Goal: Check status: Check status

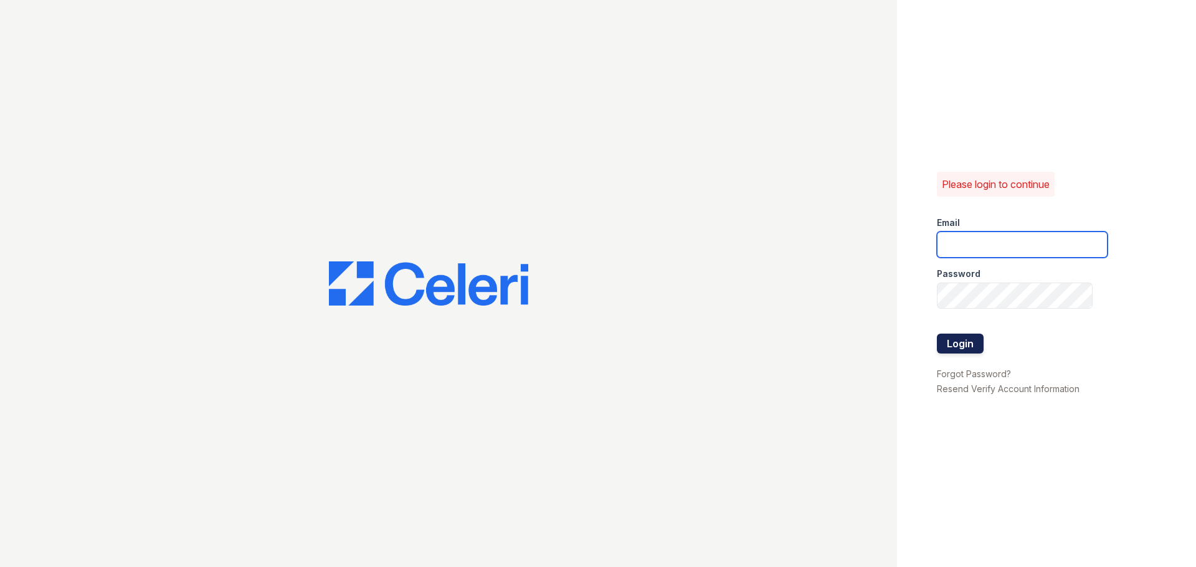
type input "arriveodentonsouth@trinity-pm.com"
click at [978, 345] on button "Login" at bounding box center [960, 344] width 47 height 20
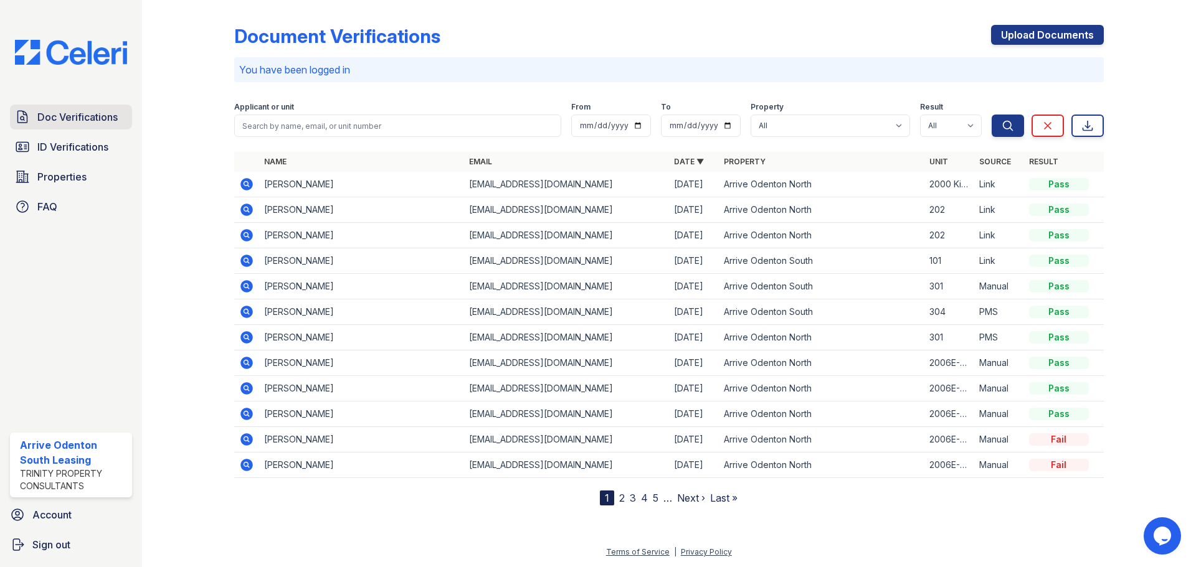
click at [74, 121] on span "Doc Verifications" at bounding box center [77, 117] width 80 height 15
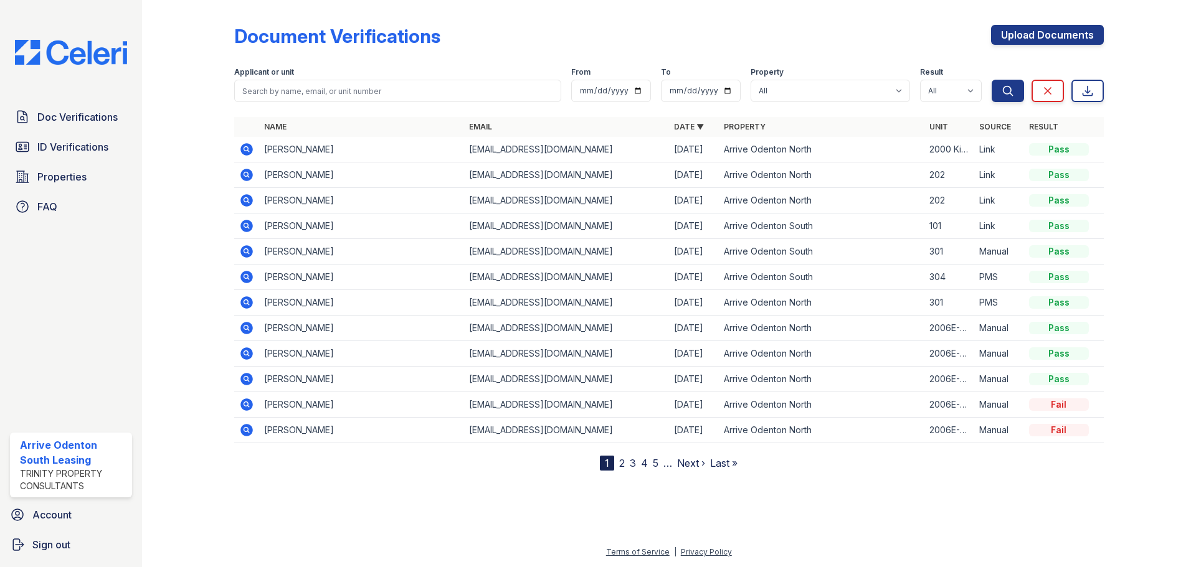
click at [241, 281] on icon at bounding box center [246, 277] width 15 height 15
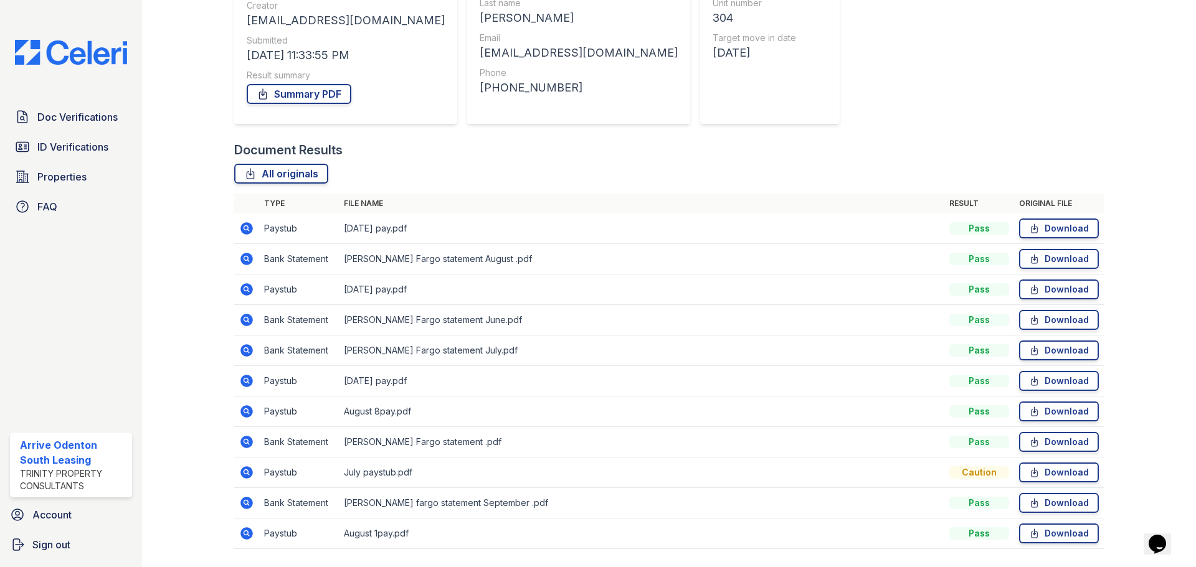
scroll to position [187, 0]
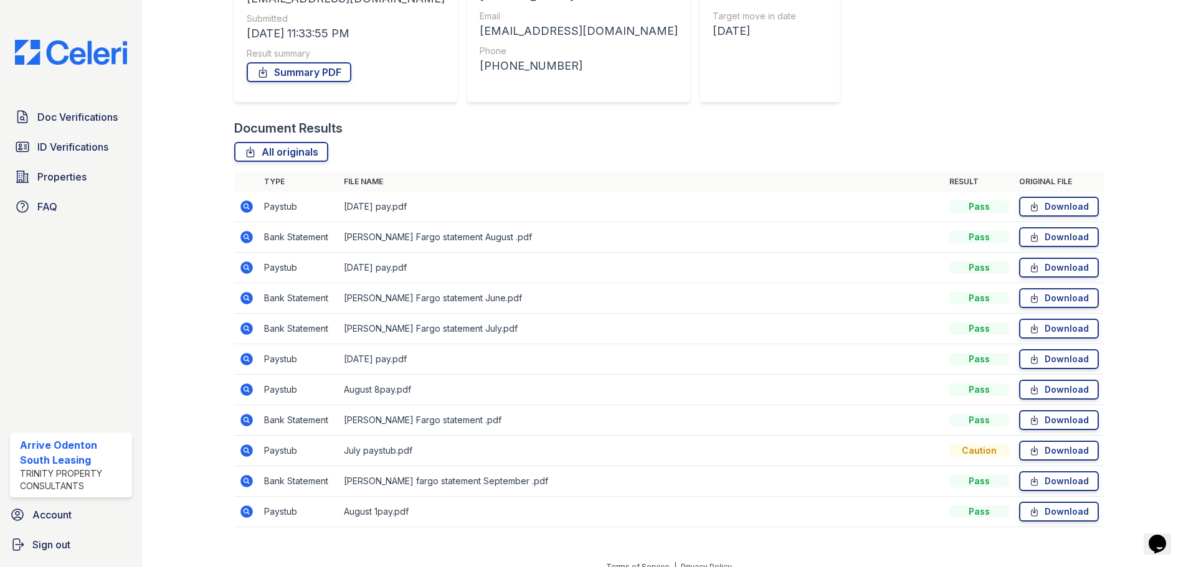
click at [248, 358] on icon at bounding box center [246, 359] width 12 height 12
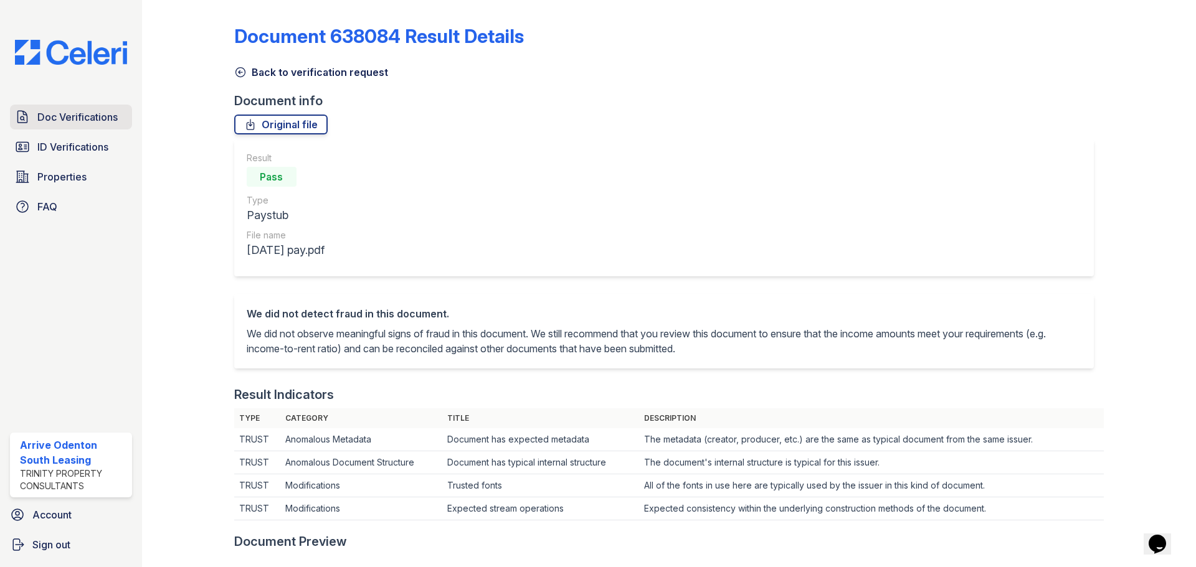
click at [57, 118] on span "Doc Verifications" at bounding box center [77, 117] width 80 height 15
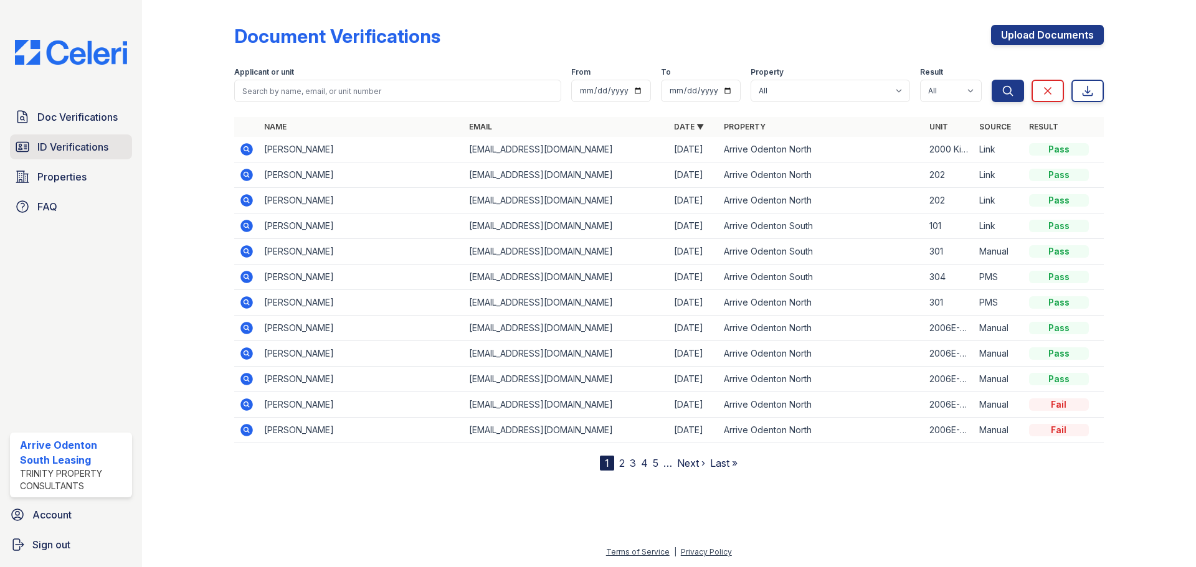
click at [49, 141] on span "ID Verifications" at bounding box center [72, 146] width 71 height 15
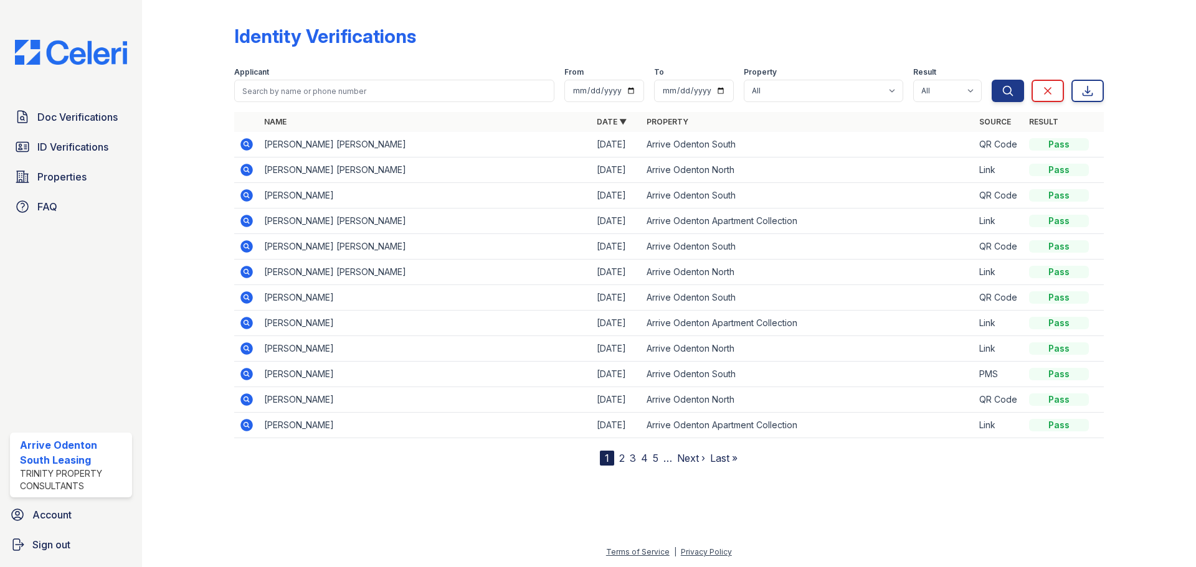
click at [49, 141] on span "ID Verifications" at bounding box center [72, 146] width 71 height 15
